Goal: Information Seeking & Learning: Learn about a topic

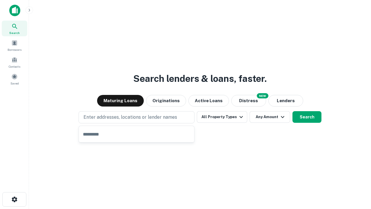
type input "**********"
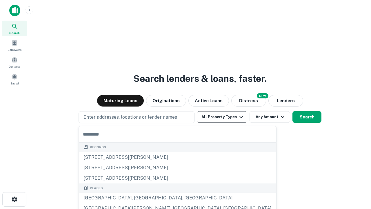
click at [222, 117] on button "All Property Types" at bounding box center [222, 117] width 50 height 12
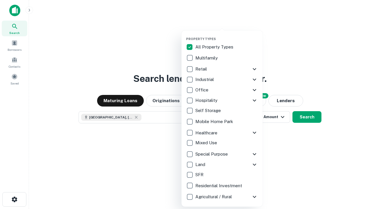
click at [227, 35] on button "button" at bounding box center [226, 35] width 81 height 0
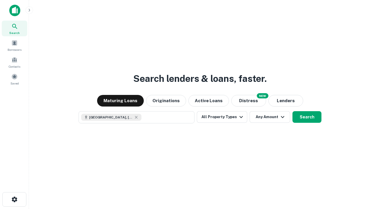
scroll to position [9, 0]
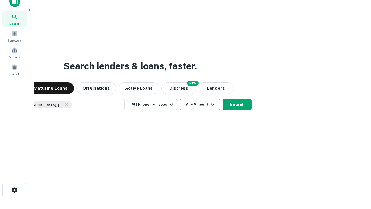
click at [180, 99] on button "Any Amount" at bounding box center [200, 105] width 41 height 12
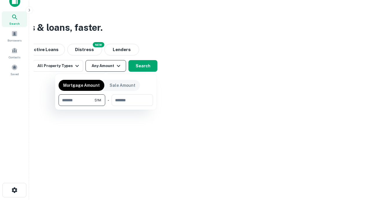
type input "*******"
click at [106, 106] on button "button" at bounding box center [106, 106] width 95 height 0
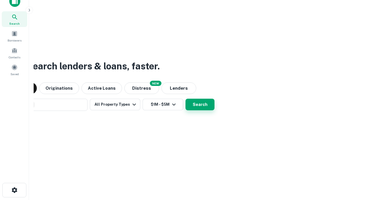
click at [186, 99] on button "Search" at bounding box center [200, 105] width 29 height 12
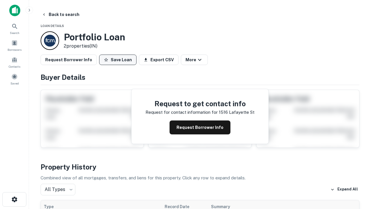
click at [118, 60] on button "Save Loan" at bounding box center [117, 60] width 37 height 10
click at [119, 60] on button "Save Loan" at bounding box center [117, 60] width 37 height 10
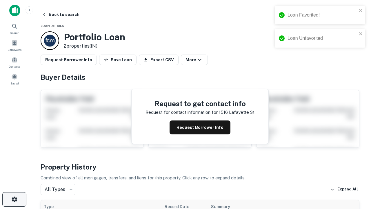
click at [14, 199] on icon "button" at bounding box center [14, 199] width 7 height 7
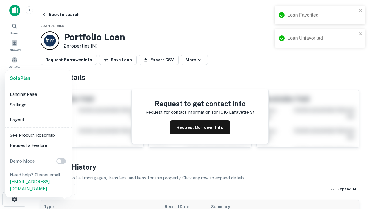
click at [38, 120] on li "Logout" at bounding box center [39, 120] width 62 height 10
